Goal: Information Seeking & Learning: Learn about a topic

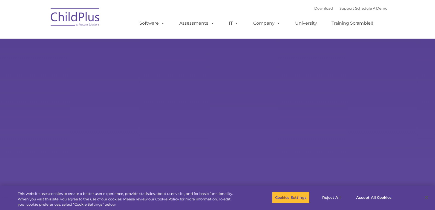
select select "MEDIUM"
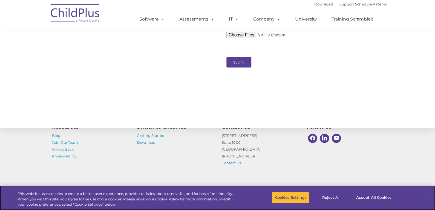
scroll to position [589, 0]
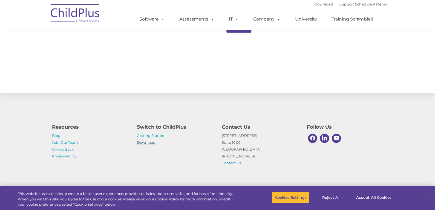
click at [151, 141] on link "Download" at bounding box center [146, 142] width 19 height 4
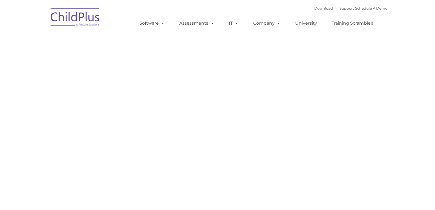
type input ""
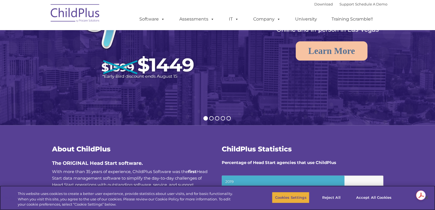
scroll to position [82, 0]
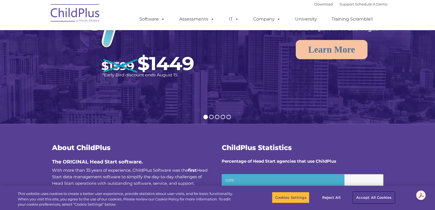
click at [372, 200] on button "Accept All Cookies" at bounding box center [373, 197] width 41 height 11
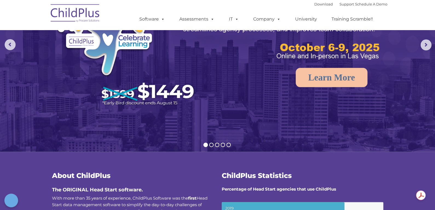
scroll to position [0, 0]
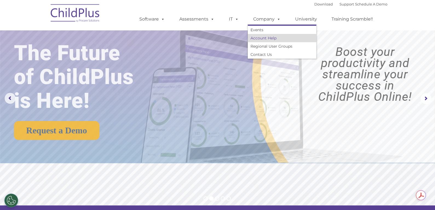
click at [278, 38] on link "Account Help" at bounding box center [282, 38] width 68 height 8
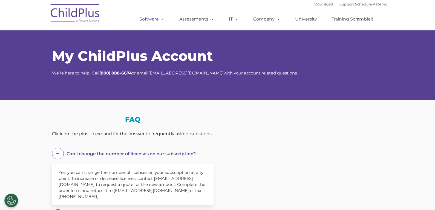
select select "MEDIUM"
